Goal: Information Seeking & Learning: Learn about a topic

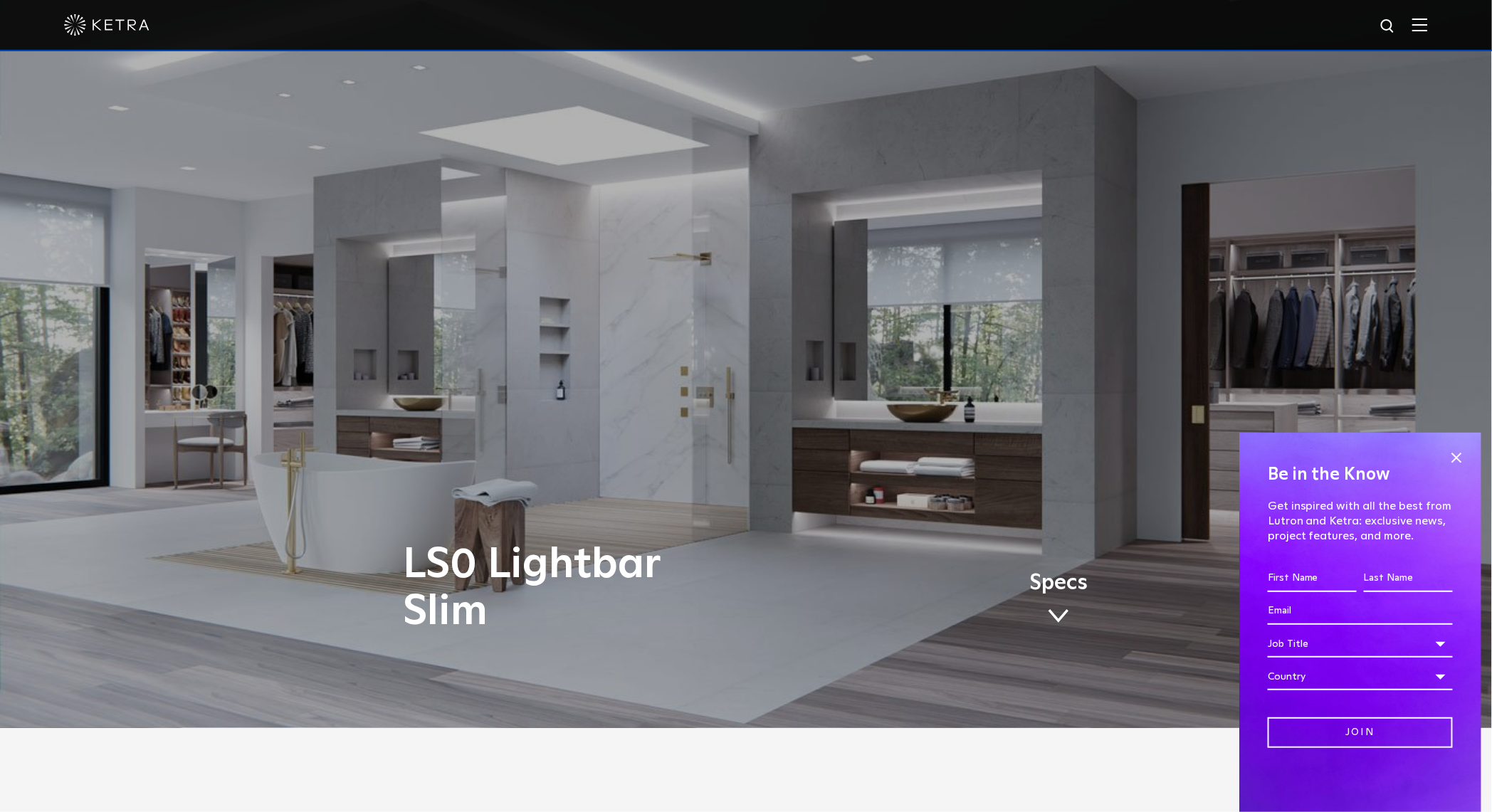
scroll to position [87, 0]
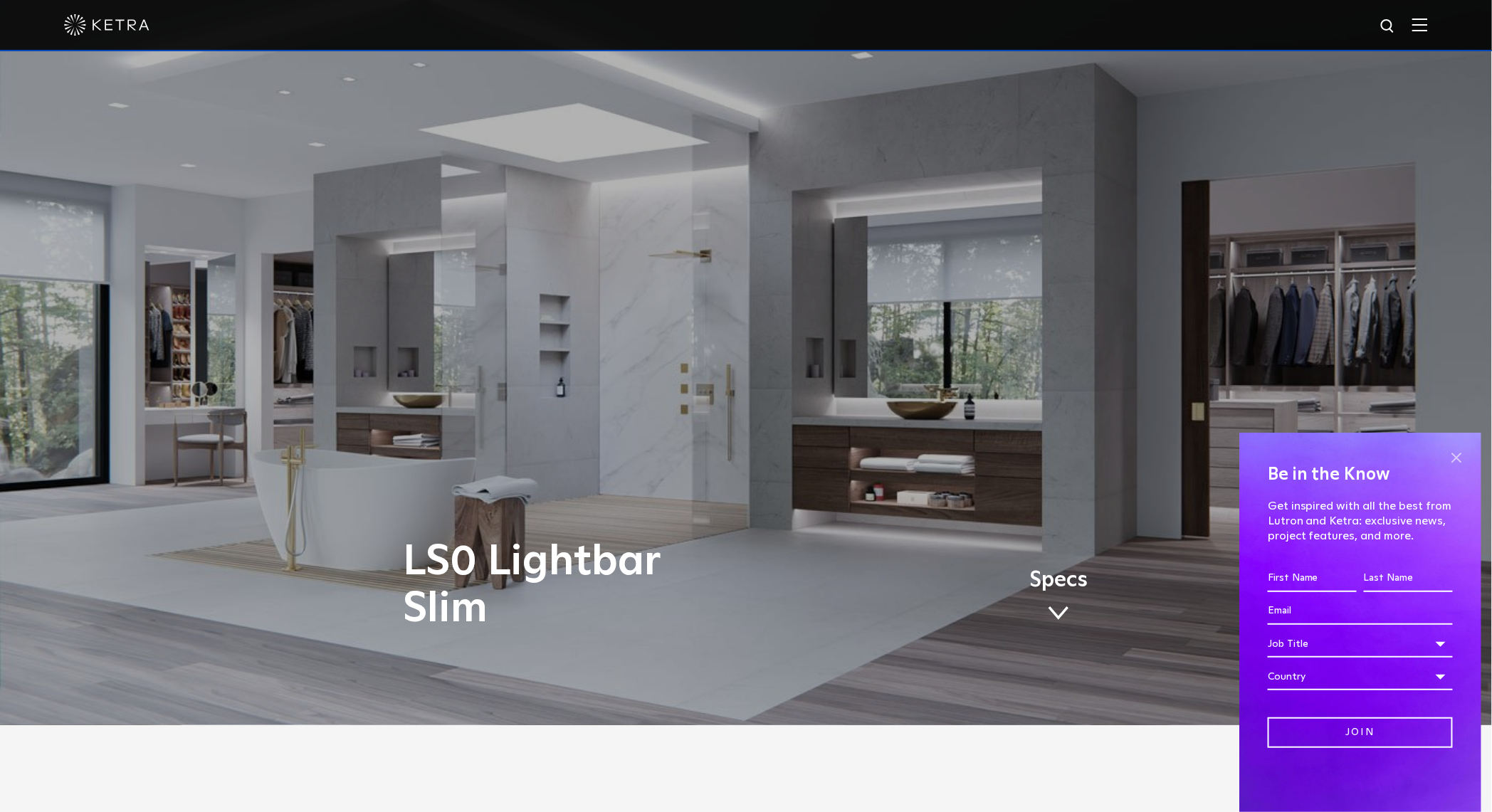
click at [1456, 459] on span at bounding box center [1456, 457] width 21 height 21
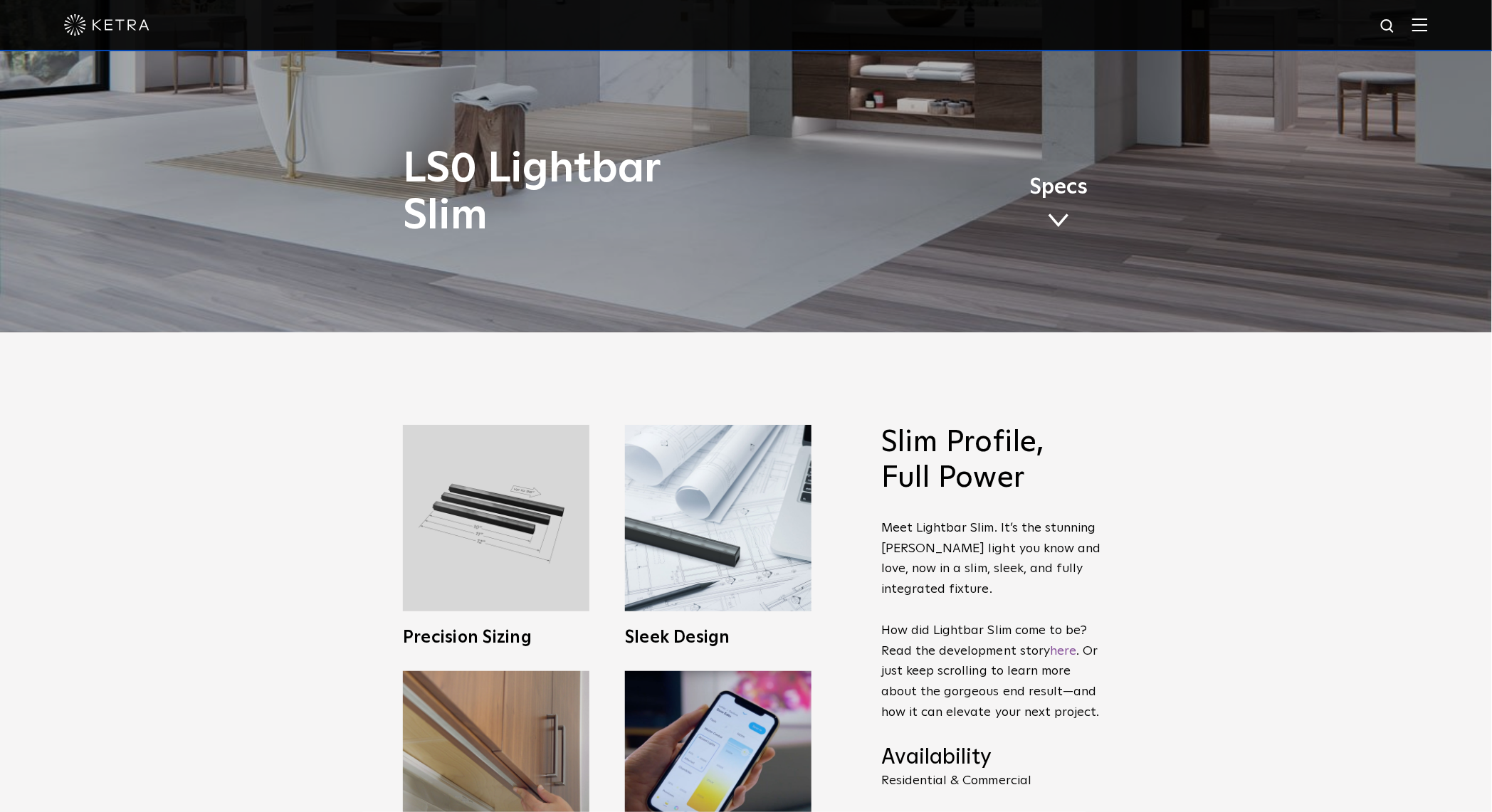
scroll to position [480, 0]
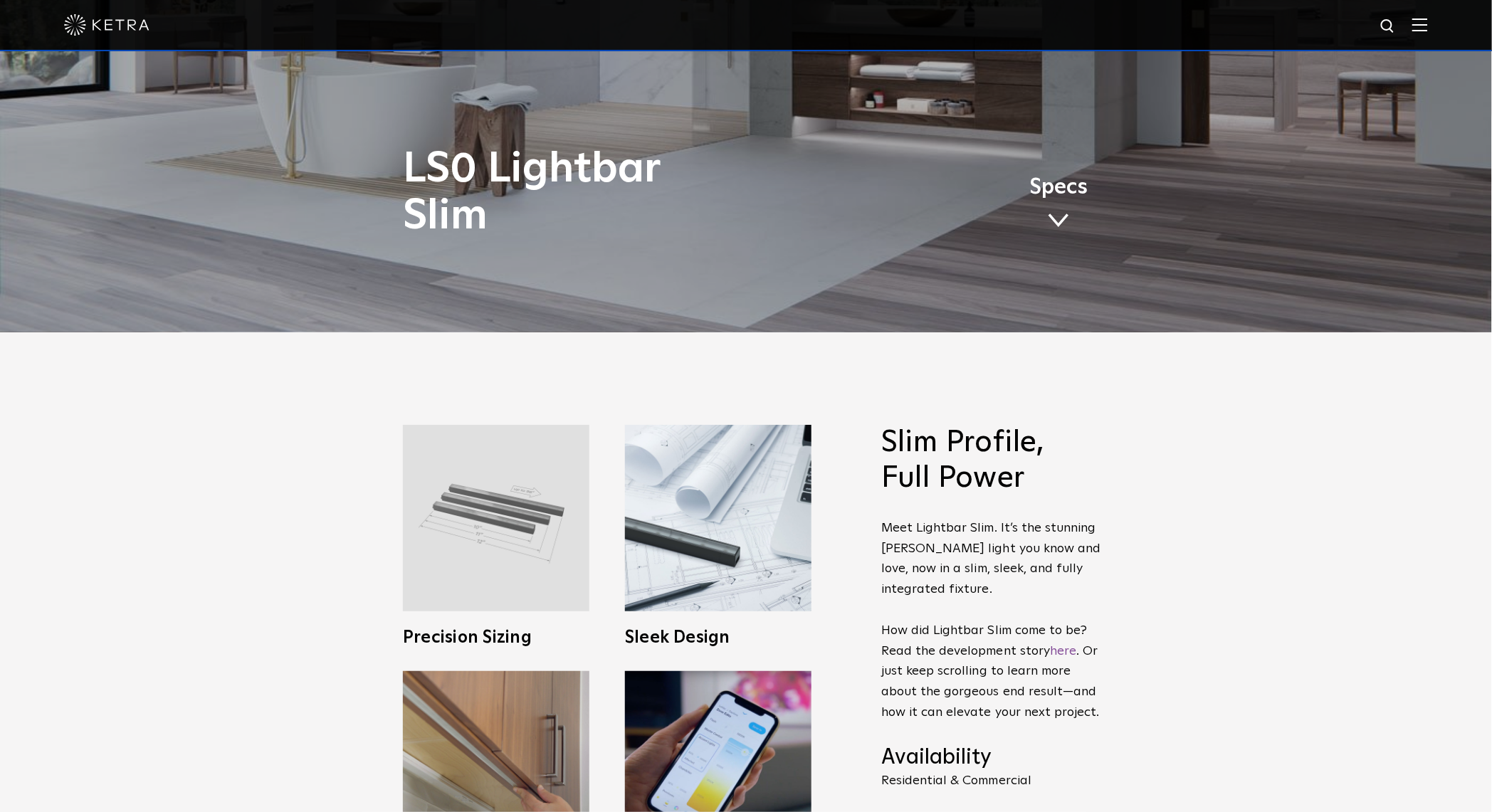
click at [515, 516] on img at bounding box center [496, 517] width 187 height 187
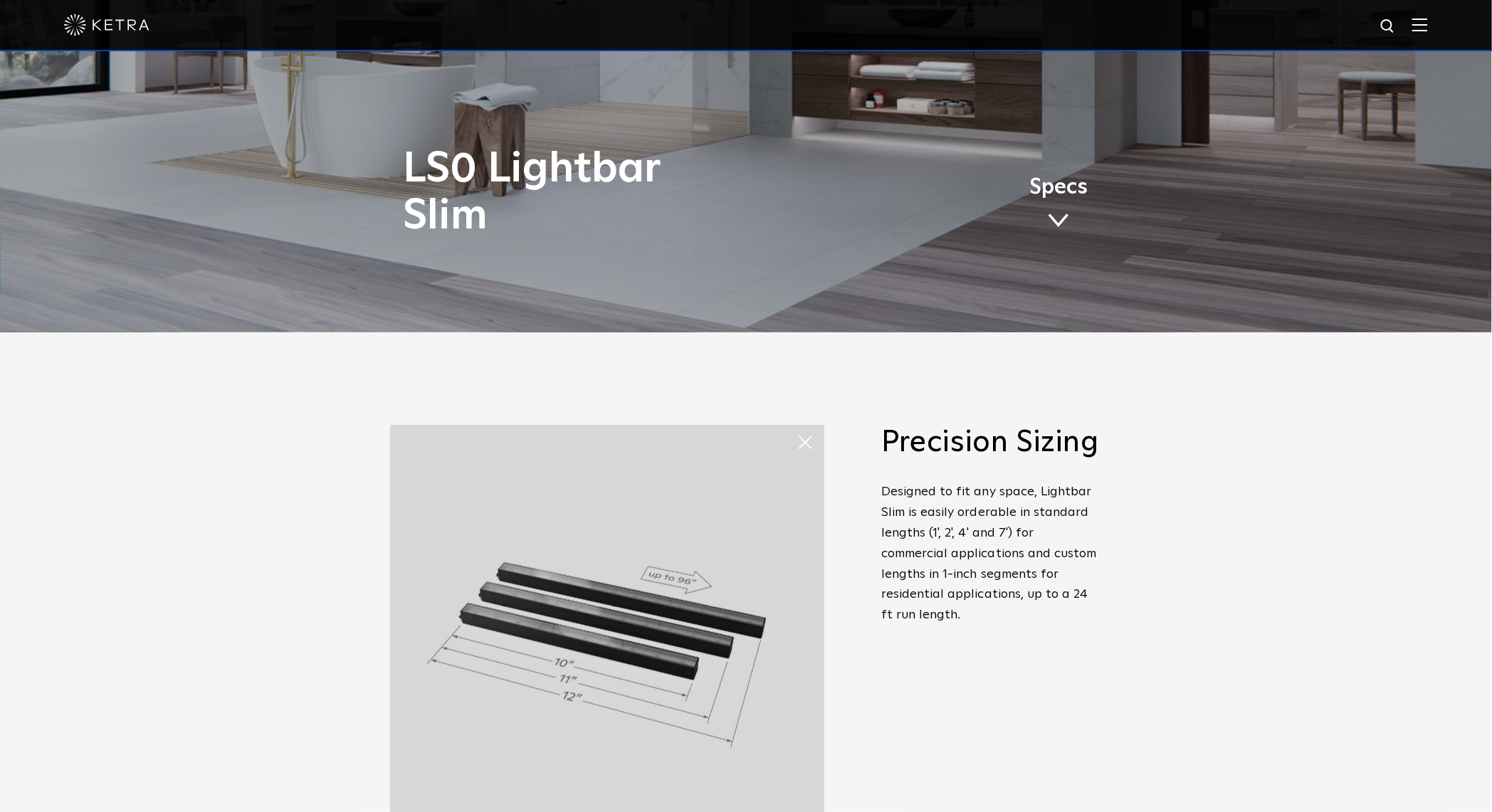
click at [296, 587] on div "Slim Profile, Full Power Meet Lightbar Slim. It’s the stunning Ketra light you …" at bounding box center [746, 658] width 1492 height 652
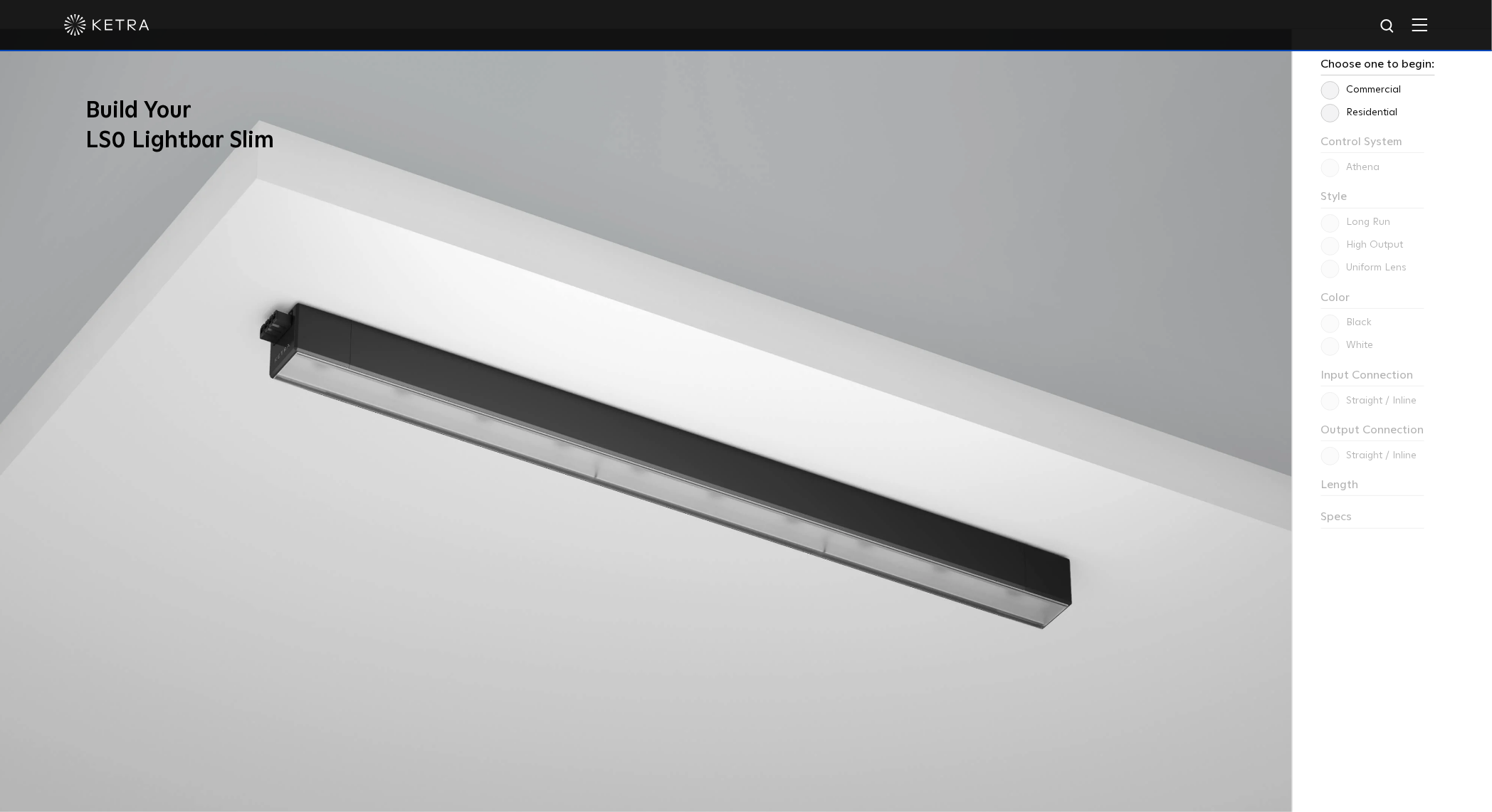
scroll to position [1433, 0]
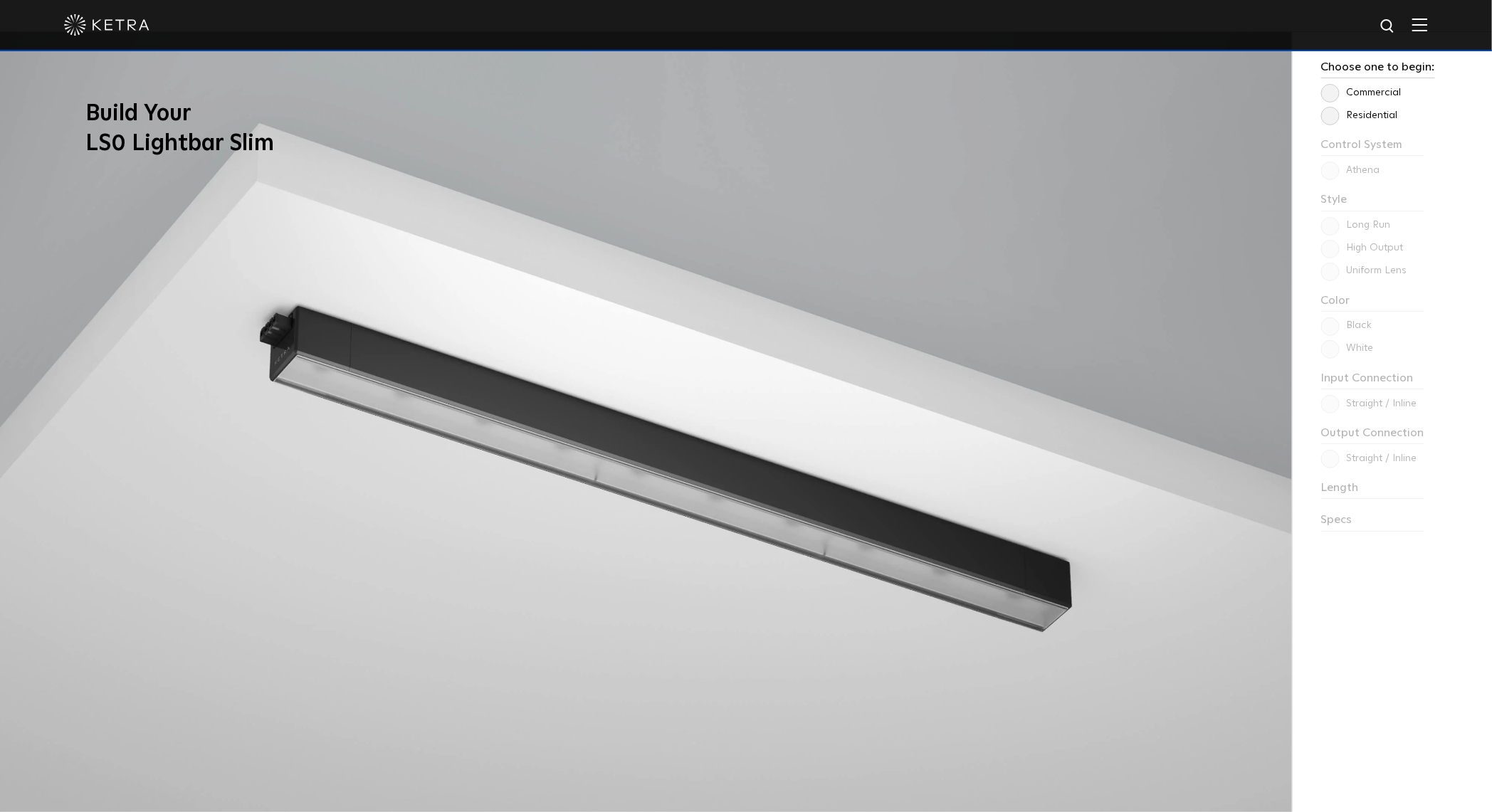
click at [1331, 400] on div "Choose one to begin: Commercial Residential Control System Athena HomeWorks Sty…" at bounding box center [1391, 438] width 200 height 812
click at [1333, 99] on label "Commercial" at bounding box center [1361, 93] width 80 height 12
click at [0, 0] on input "Commercial" at bounding box center [0, 0] width 0 height 0
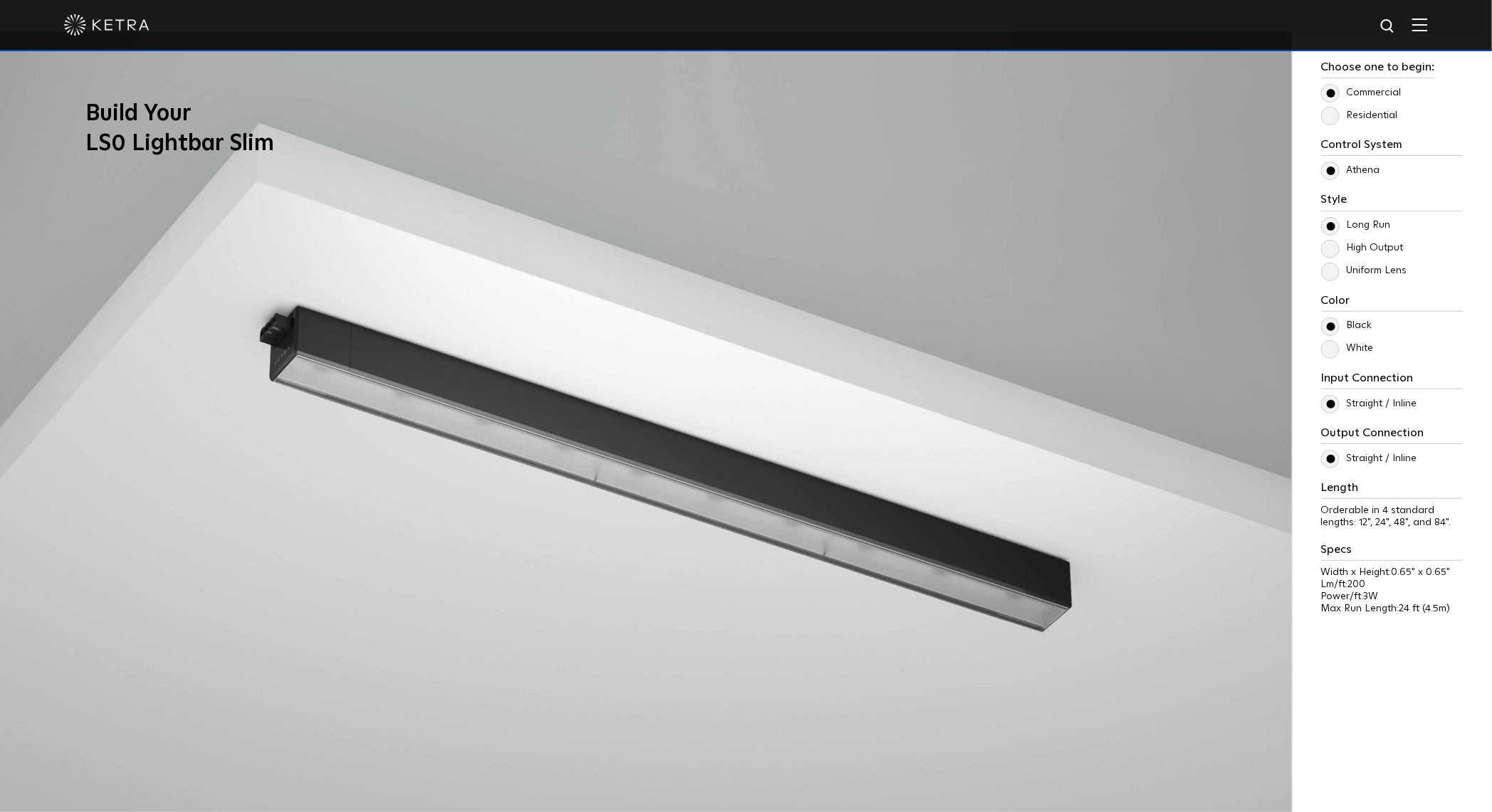
click at [1331, 115] on label "Residential" at bounding box center [1359, 115] width 77 height 12
click at [0, 0] on input "Residential" at bounding box center [0, 0] width 0 height 0
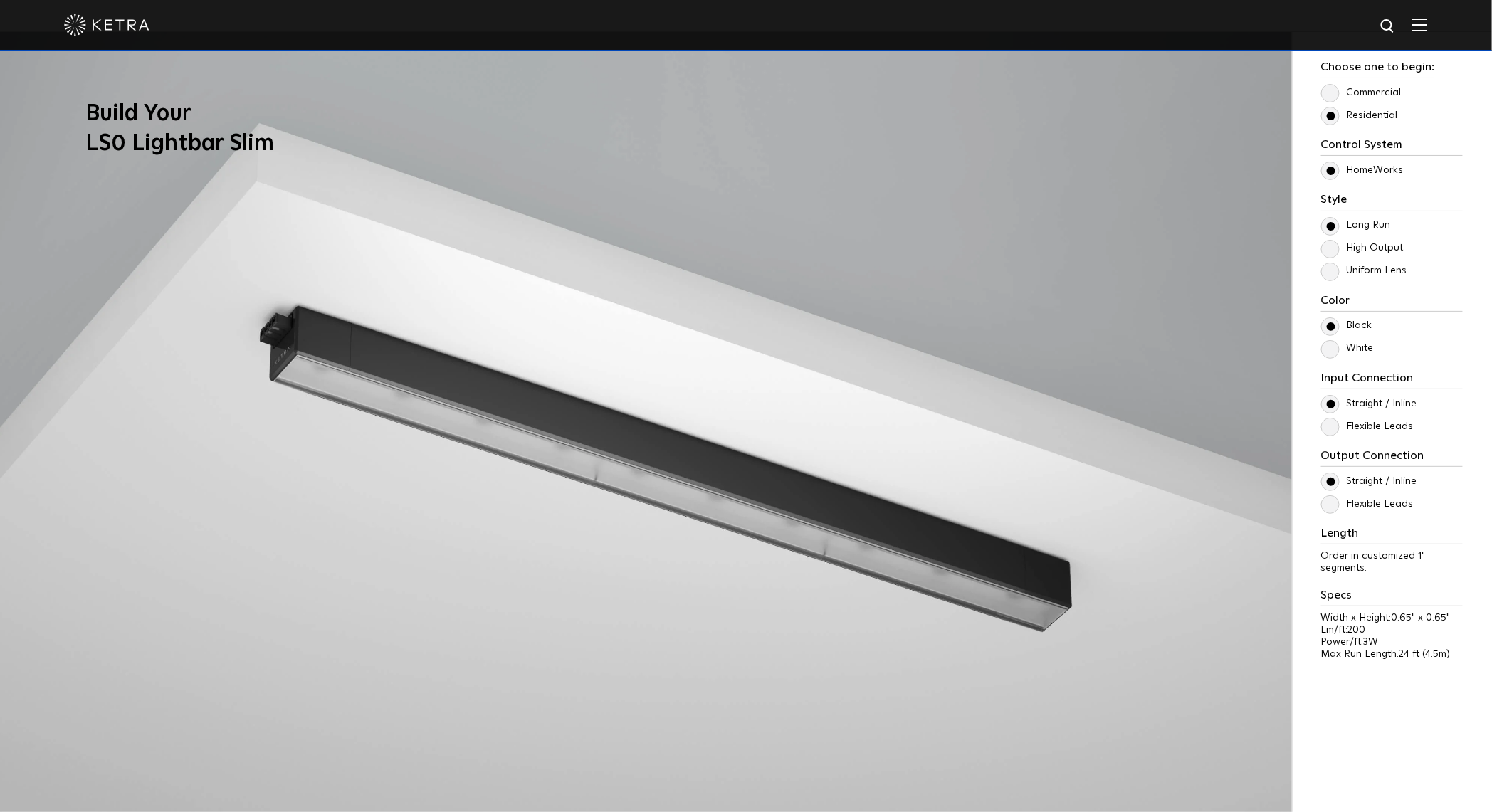
click at [1331, 96] on label "Commercial" at bounding box center [1361, 93] width 80 height 12
click at [0, 0] on input "Commercial" at bounding box center [0, 0] width 0 height 0
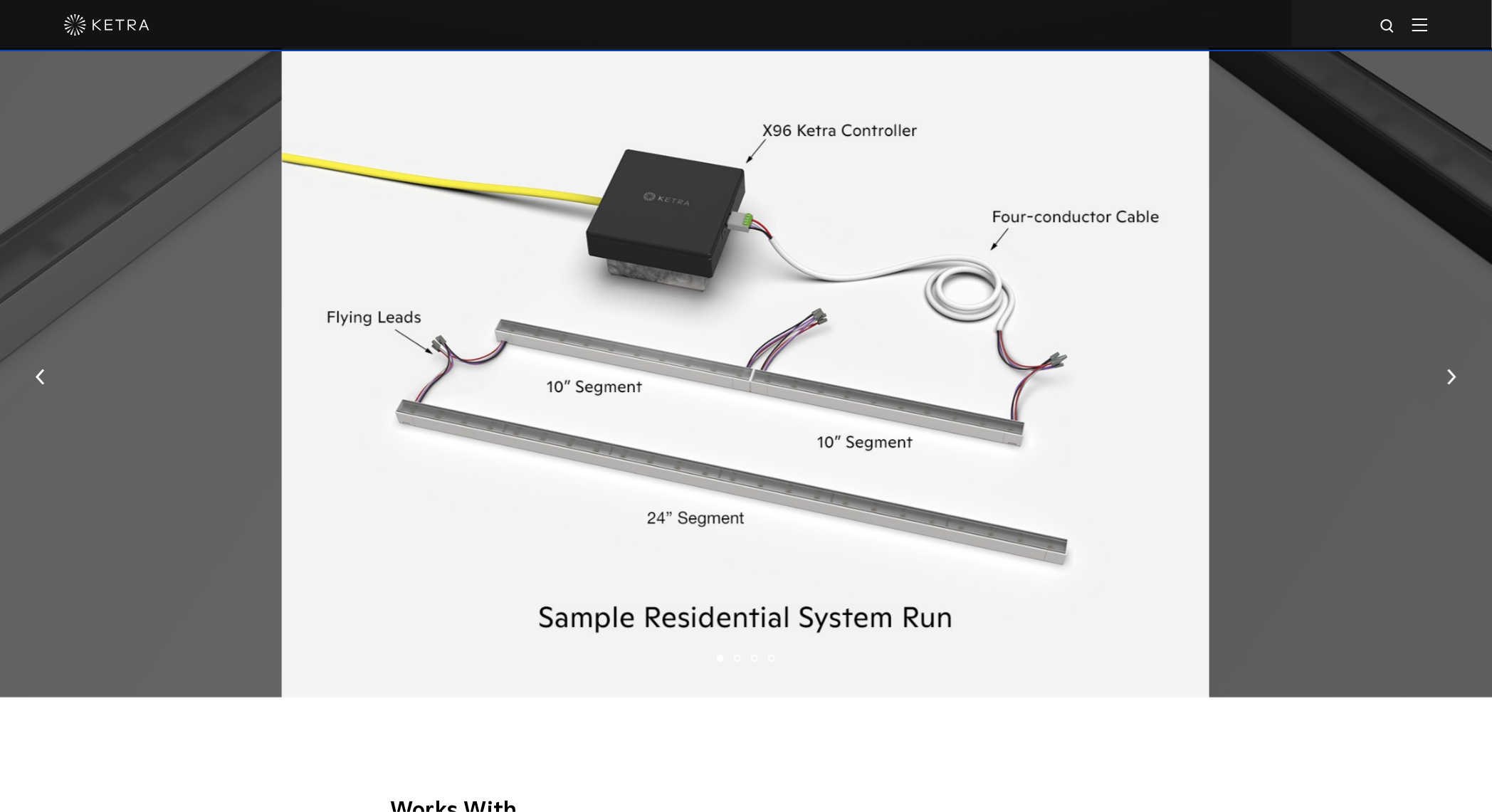
scroll to position [2231, 0]
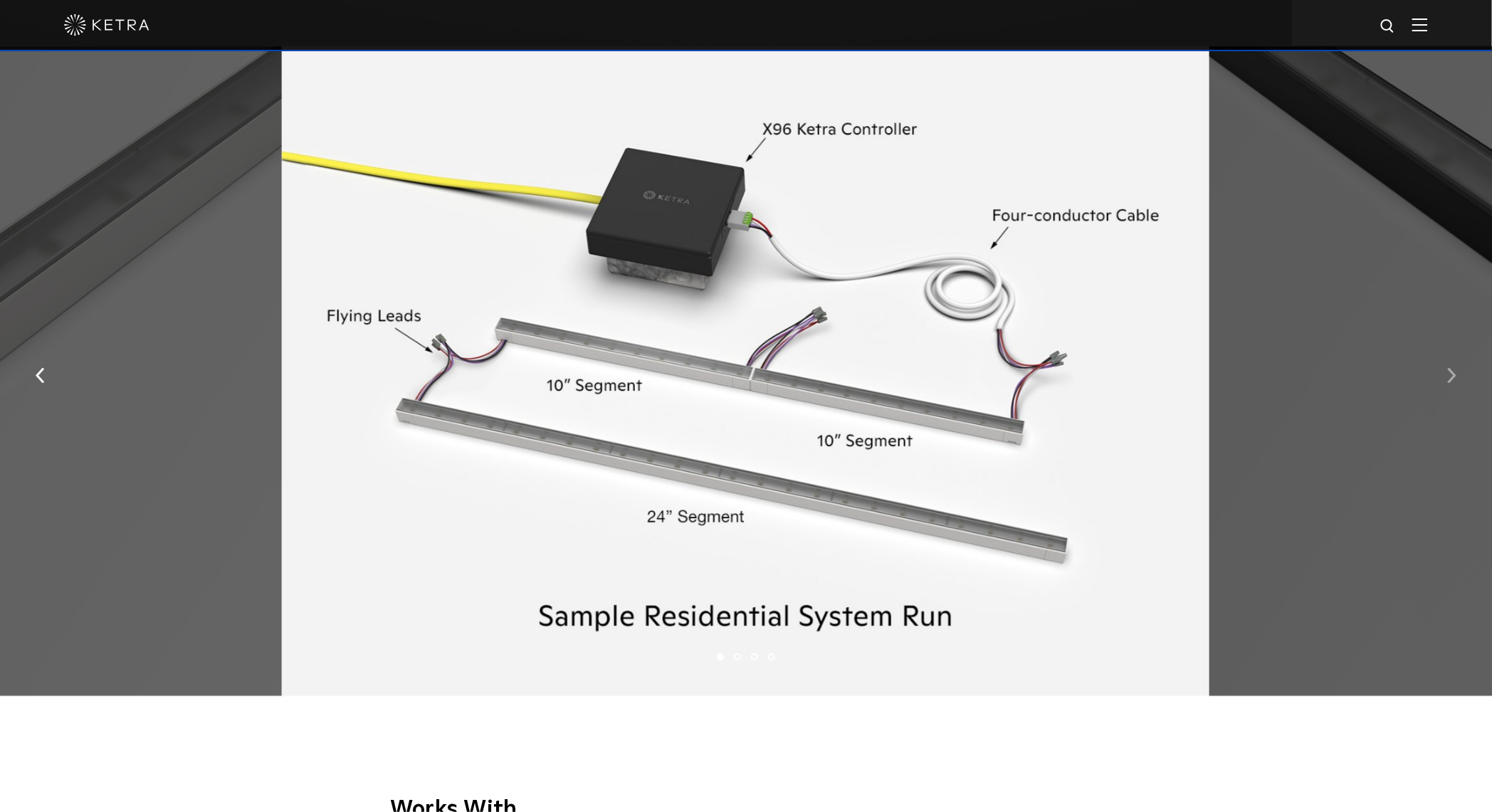
click at [1452, 380] on img "button" at bounding box center [1451, 376] width 9 height 16
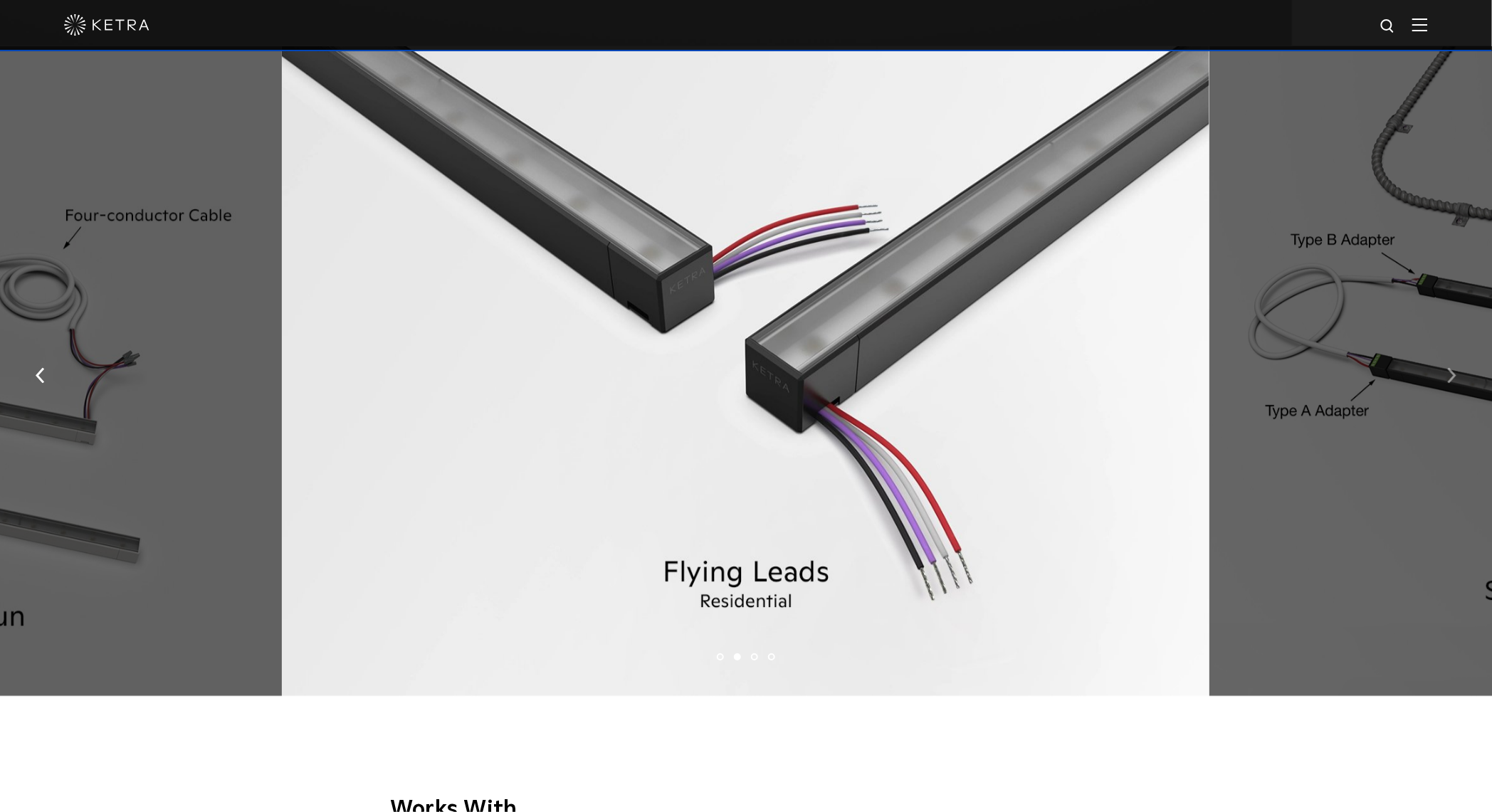
click at [1452, 380] on img "button" at bounding box center [1451, 376] width 9 height 16
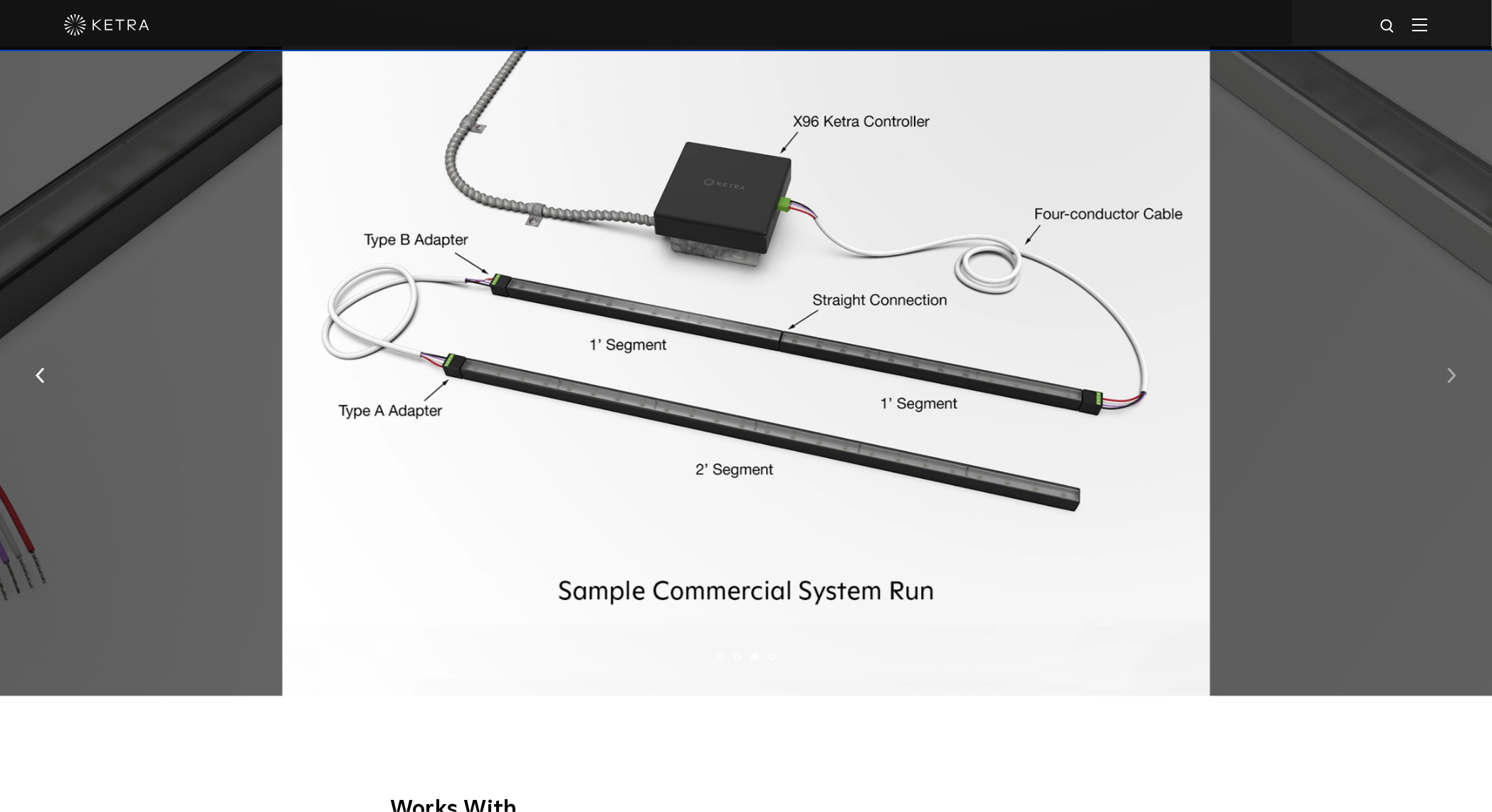
click at [1452, 383] on img "button" at bounding box center [1451, 376] width 9 height 16
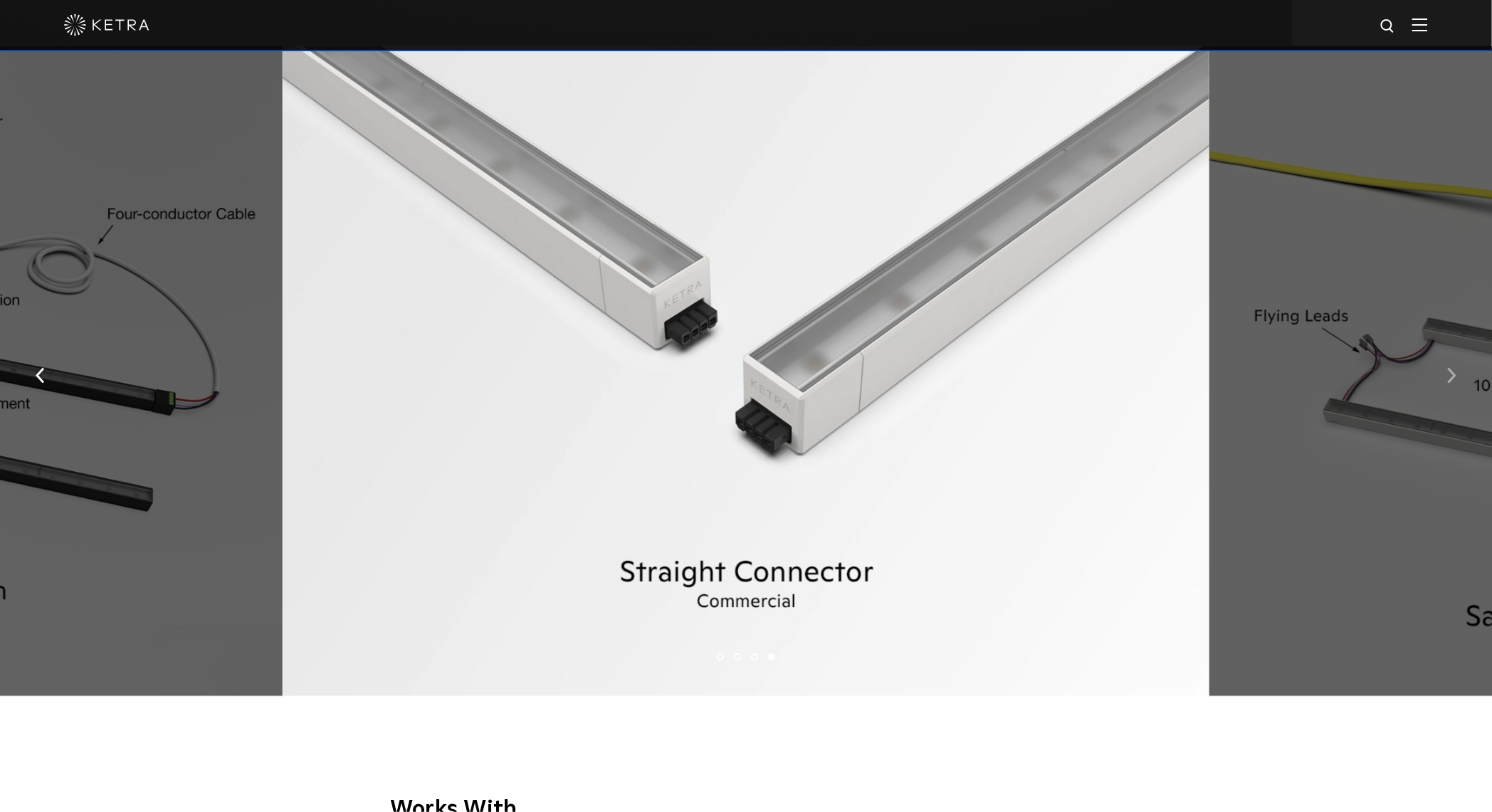
click at [1452, 383] on img "button" at bounding box center [1451, 376] width 9 height 16
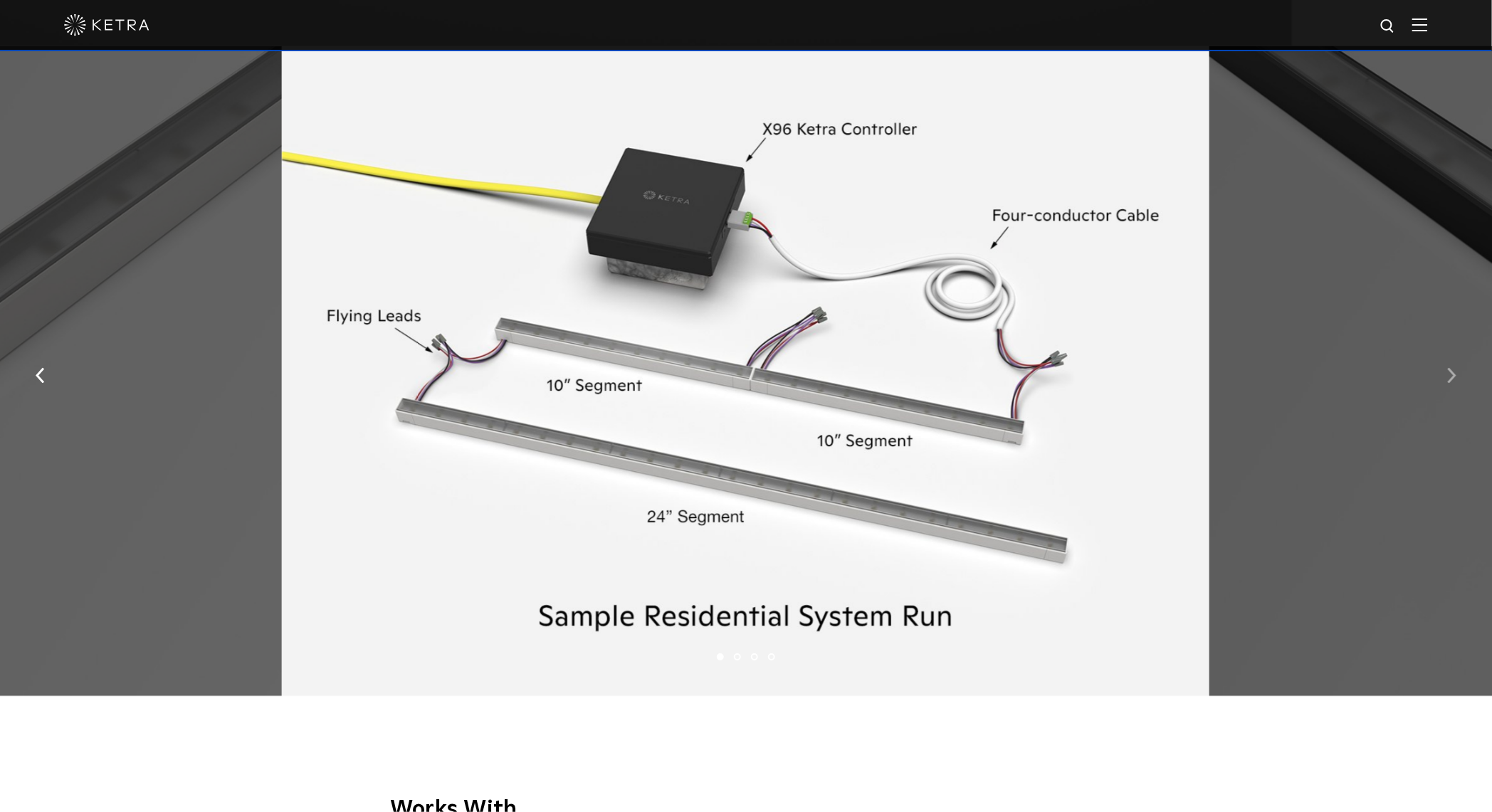
click at [1452, 383] on img "button" at bounding box center [1451, 376] width 9 height 16
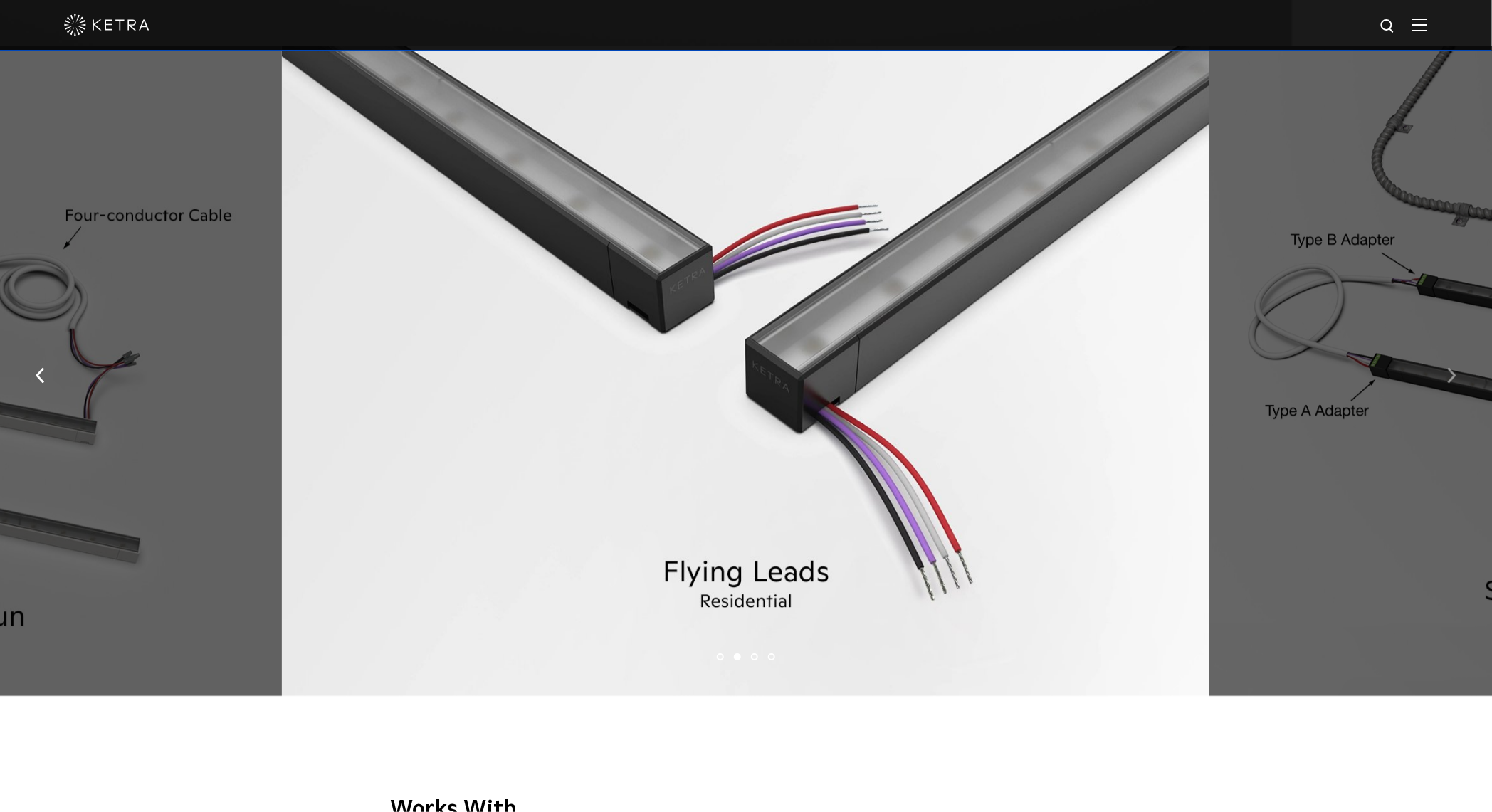
click at [1452, 383] on img "button" at bounding box center [1451, 376] width 9 height 16
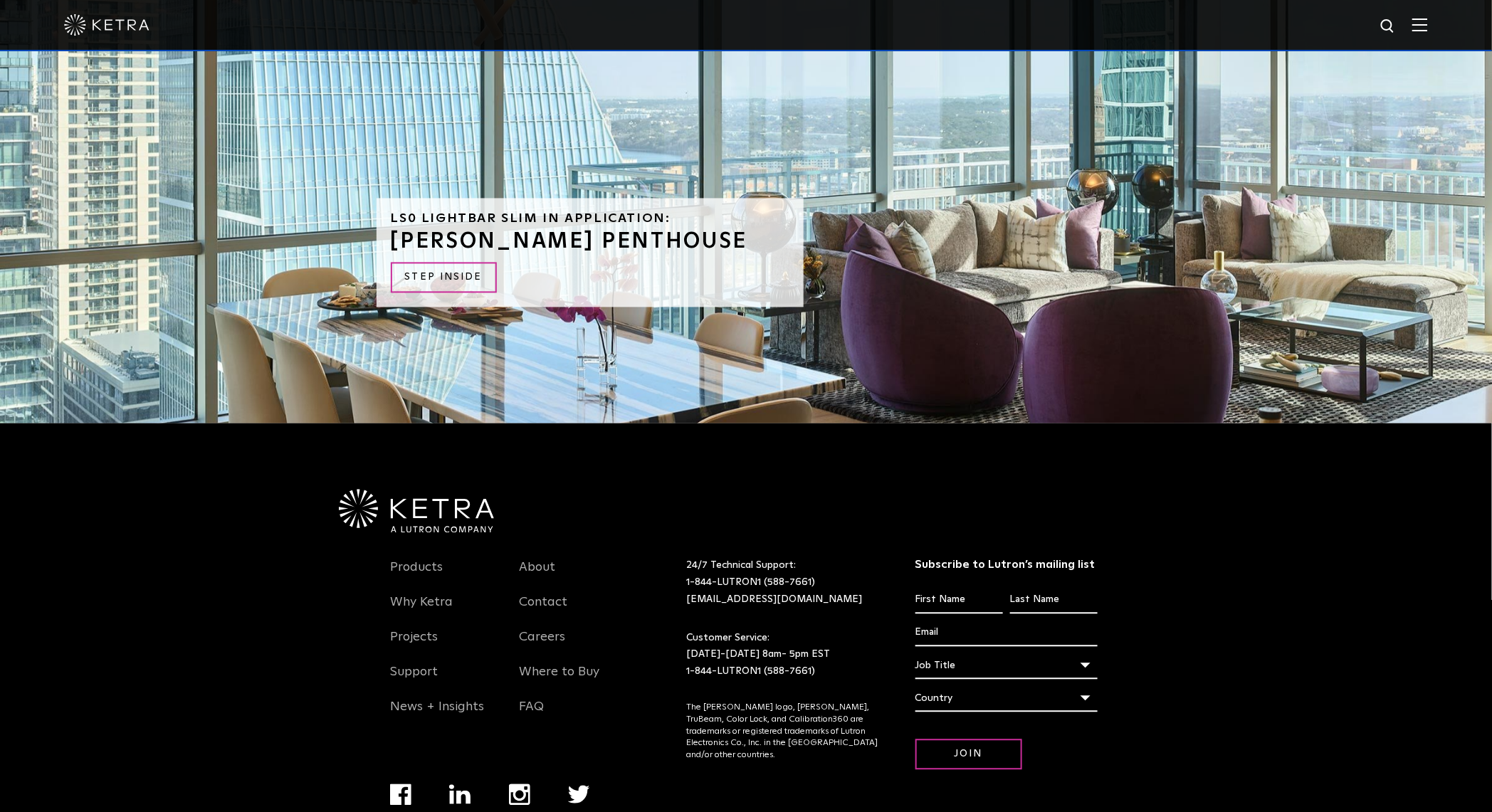
scroll to position [3930, 0]
